Goal: Complete application form: Complete application form

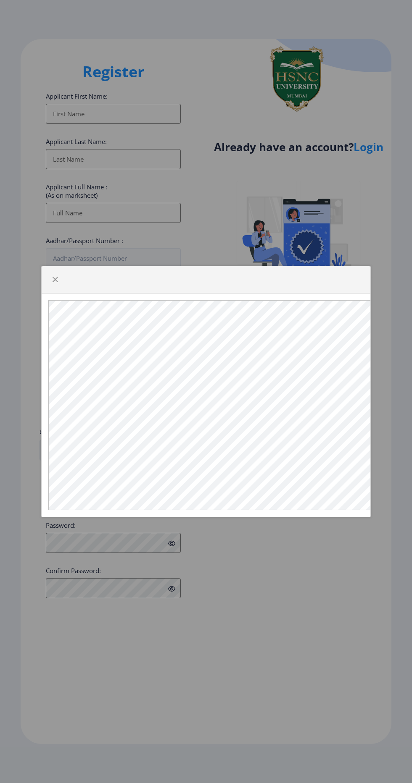
select select
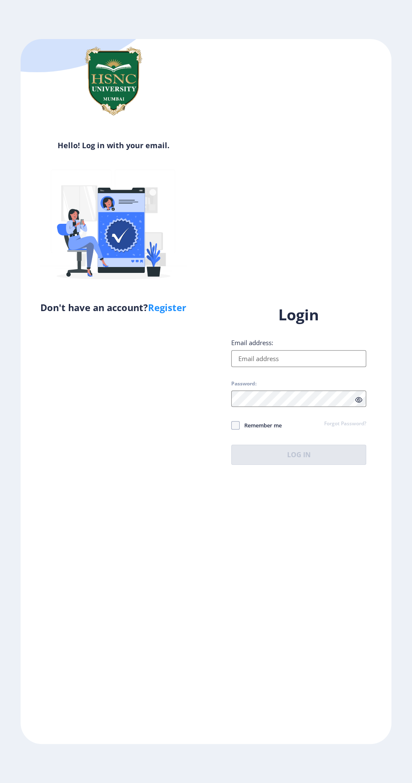
click at [278, 367] on input "Email address:" at bounding box center [298, 358] width 135 height 17
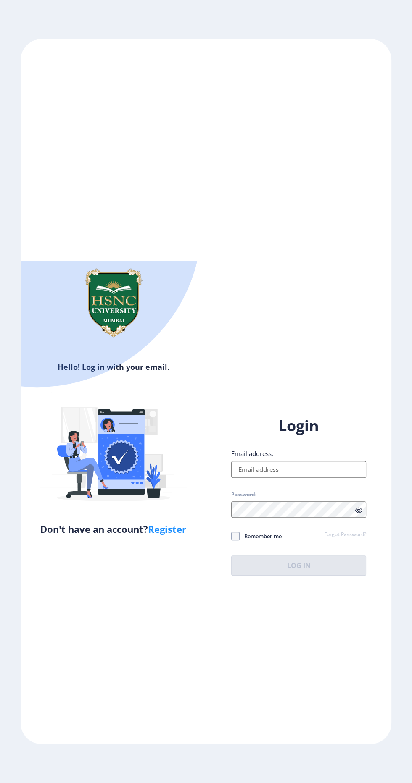
type input "[EMAIL_ADDRESS][DOMAIN_NAME]"
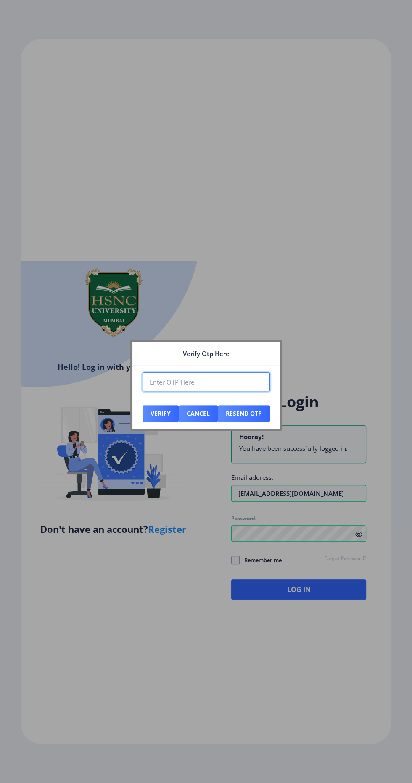
click at [216, 382] on input "number" at bounding box center [205, 381] width 127 height 19
type input "451269"
click at [155, 409] on button "Verify" at bounding box center [160, 413] width 36 height 17
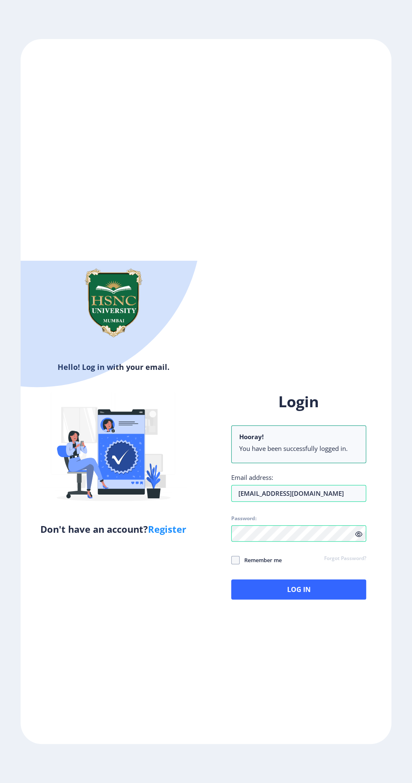
click at [236, 564] on span at bounding box center [235, 560] width 8 height 8
click at [231, 561] on input "Remember me" at bounding box center [231, 560] width 0 height 0
checkbox input "true"
click at [304, 600] on button "Log In" at bounding box center [298, 589] width 135 height 20
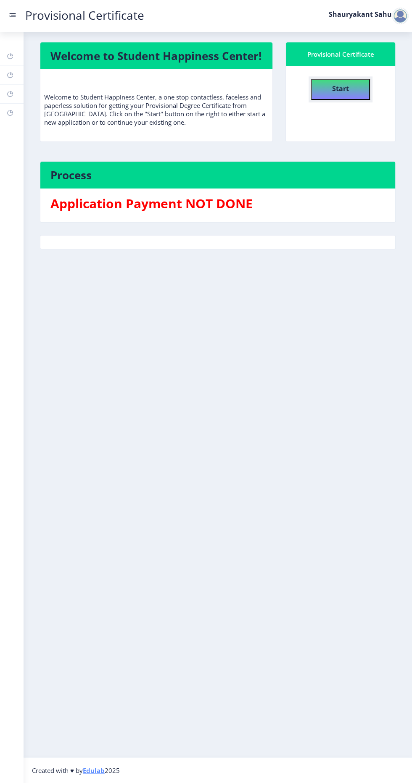
click at [349, 90] on button "Start" at bounding box center [340, 89] width 59 height 21
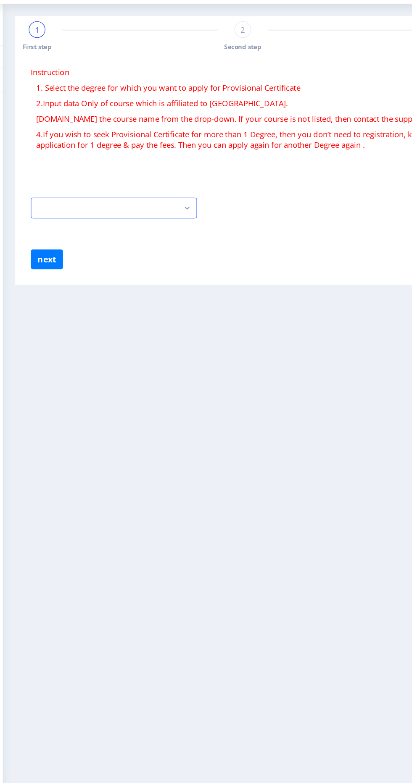
click at [170, 197] on rect "button" at bounding box center [173, 197] width 10 height 10
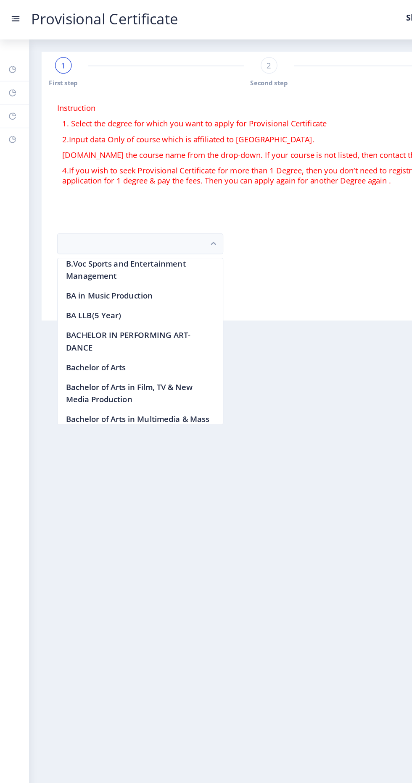
scroll to position [54, 0]
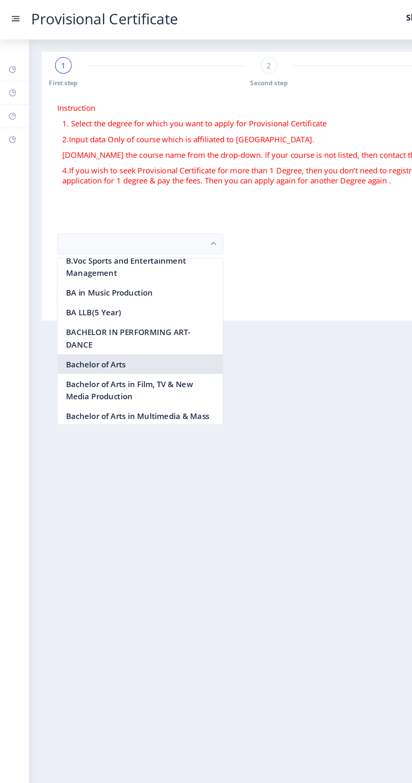
click at [110, 293] on nb-option "Bachelor of Arts" at bounding box center [114, 295] width 134 height 16
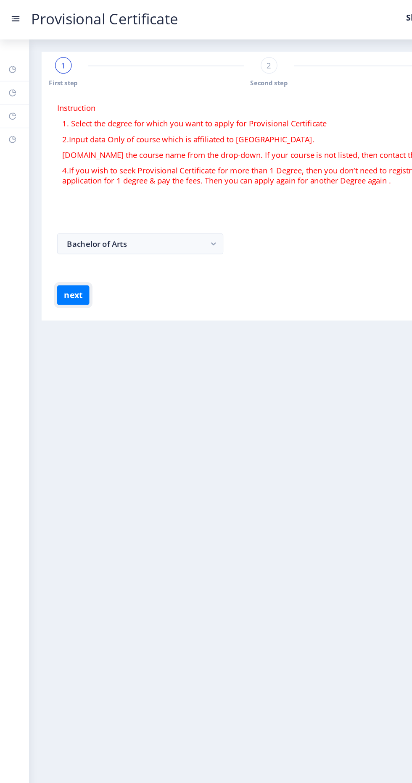
click at [66, 238] on button "next" at bounding box center [59, 239] width 26 height 16
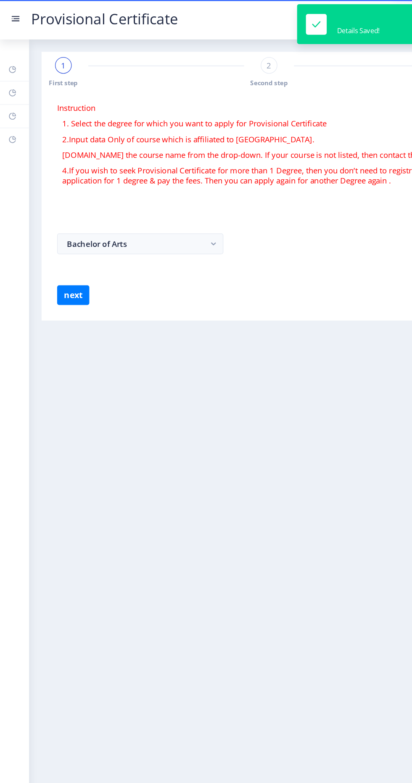
select select
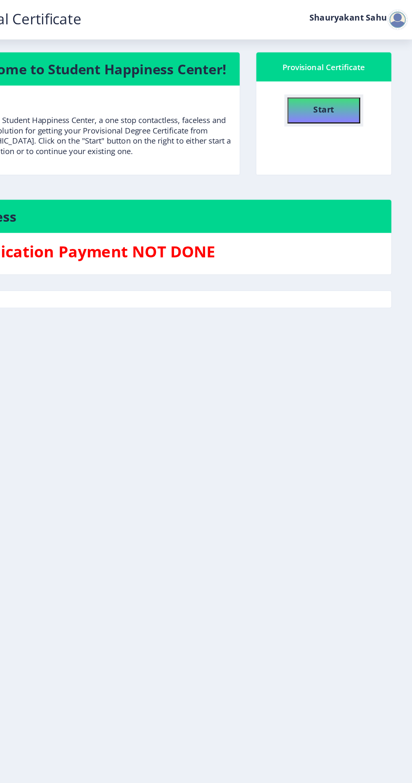
click at [350, 82] on button "Start" at bounding box center [340, 89] width 59 height 21
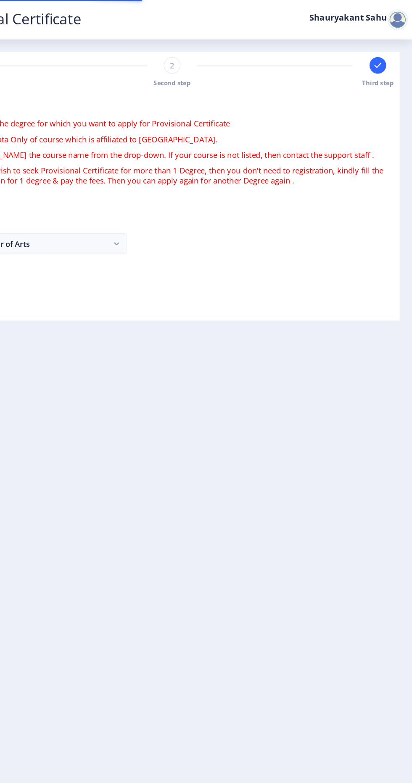
select select
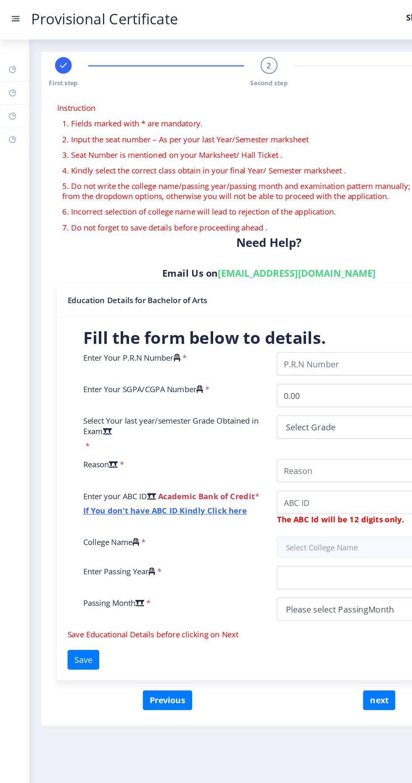
click at [54, 53] on rect at bounding box center [51, 53] width 8 height 8
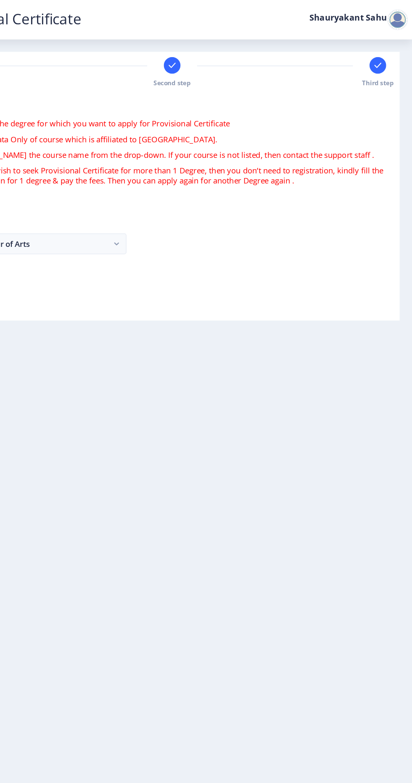
click at [212, 66] on span "Second step" at bounding box center [217, 66] width 30 height 7
select select
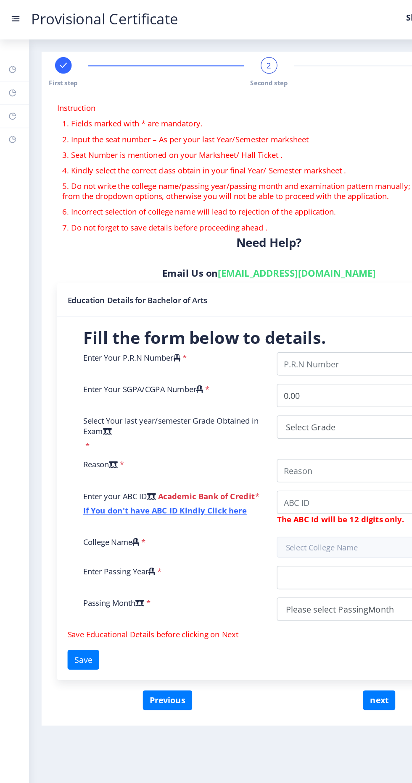
click at [51, 52] on rect at bounding box center [51, 53] width 8 height 8
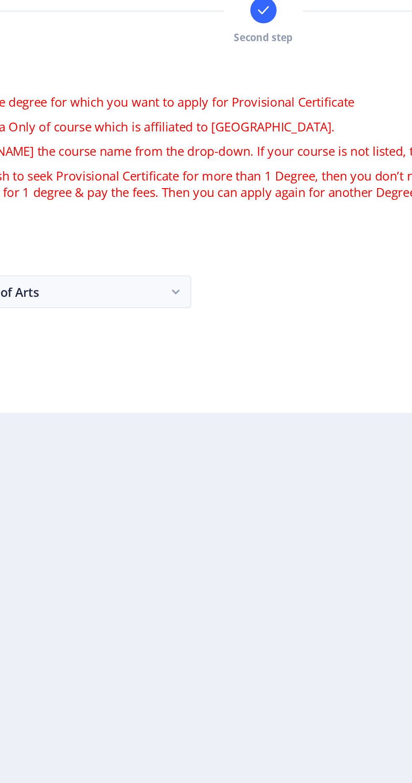
click at [223, 55] on div at bounding box center [217, 52] width 13 height 13
select select
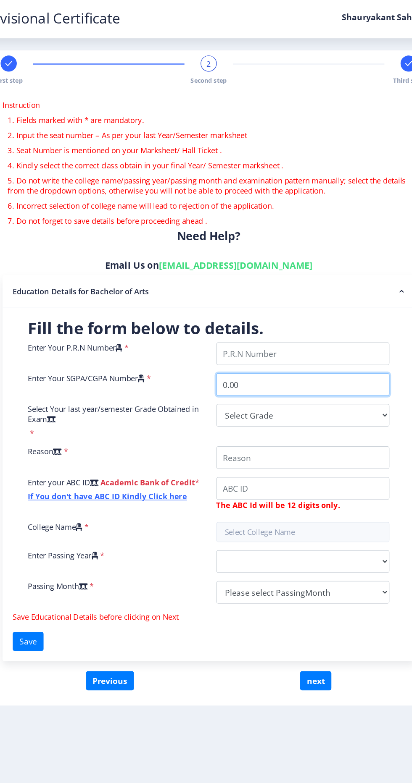
click at [320, 312] on input "0.00" at bounding box center [296, 320] width 144 height 19
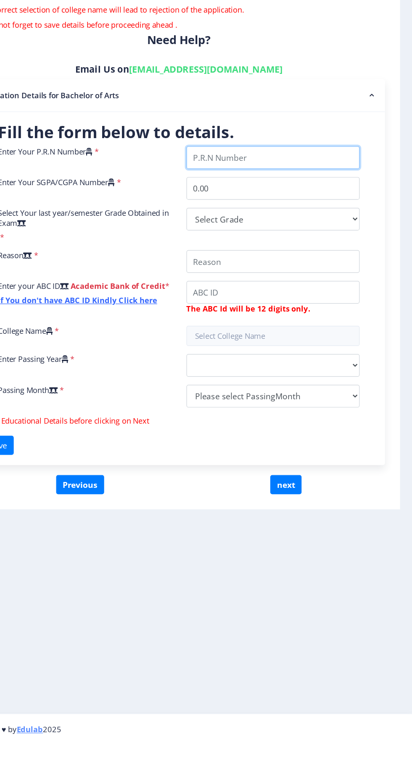
click at [322, 291] on input "Enter Your P.R.N Number" at bounding box center [296, 294] width 144 height 19
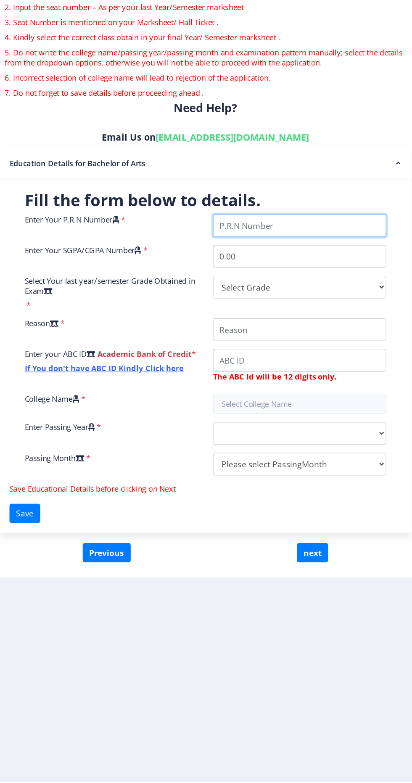
click at [307, 296] on input "Enter Your P.R.N Number" at bounding box center [296, 294] width 144 height 19
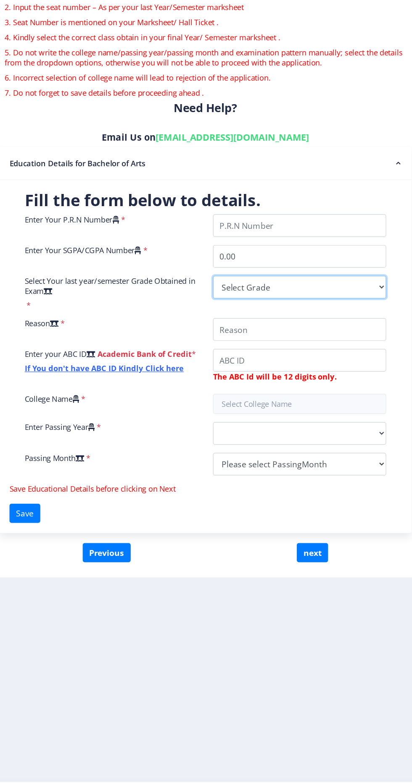
click at [282, 344] on div "Enter Your P.R.N Number * Enter Your SGPA/CGPA Number * 0.00 Select Your last y…" at bounding box center [217, 397] width 313 height 224
